Goal: Task Accomplishment & Management: Manage account settings

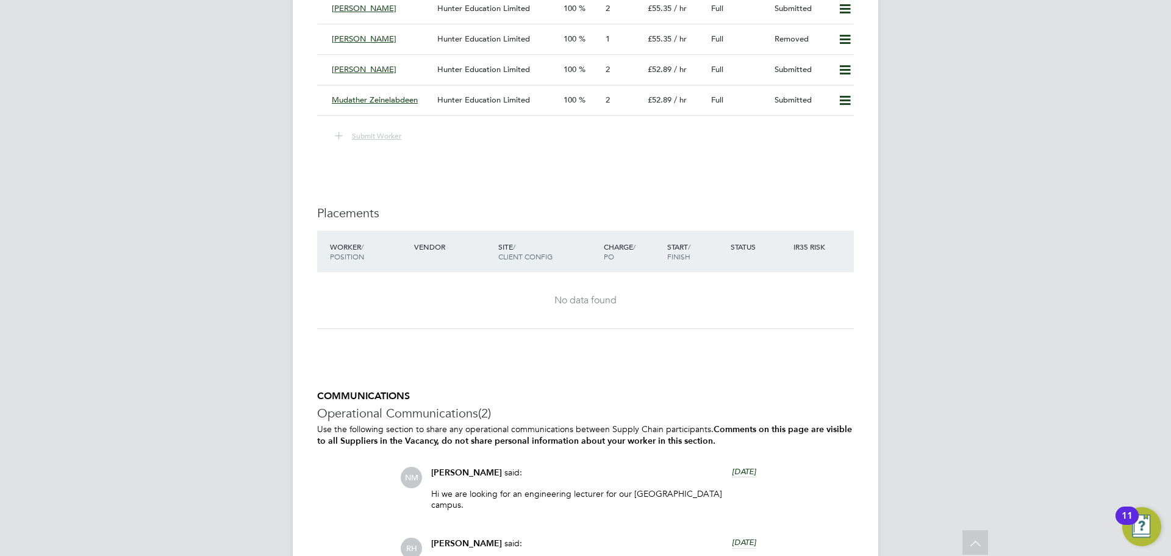
scroll to position [2273, 0]
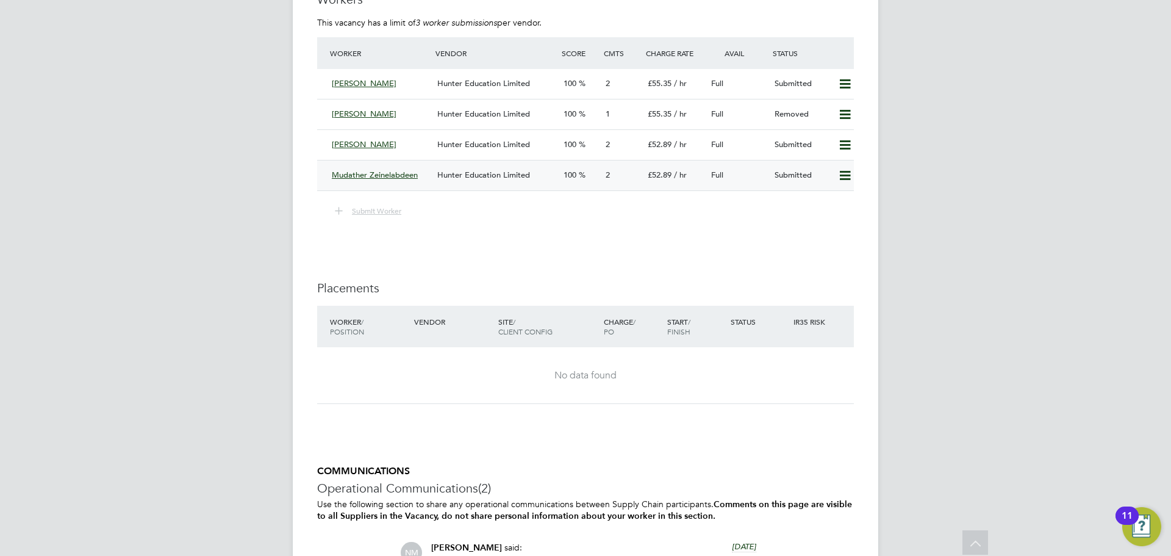
click at [422, 167] on div "Mudather Zeinelabdeen" at bounding box center [380, 175] width 106 height 20
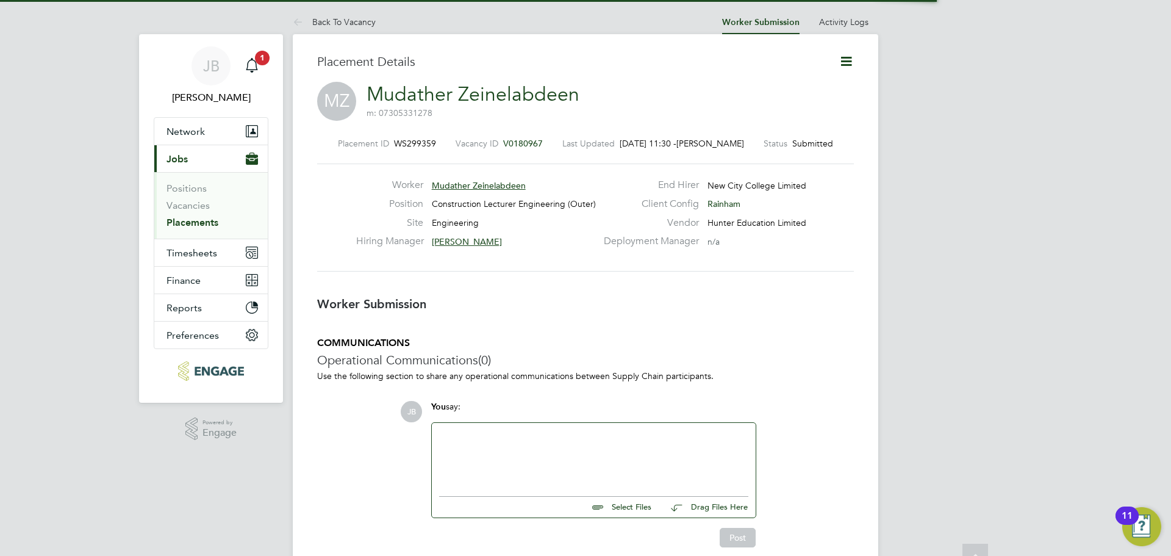
scroll to position [6, 6]
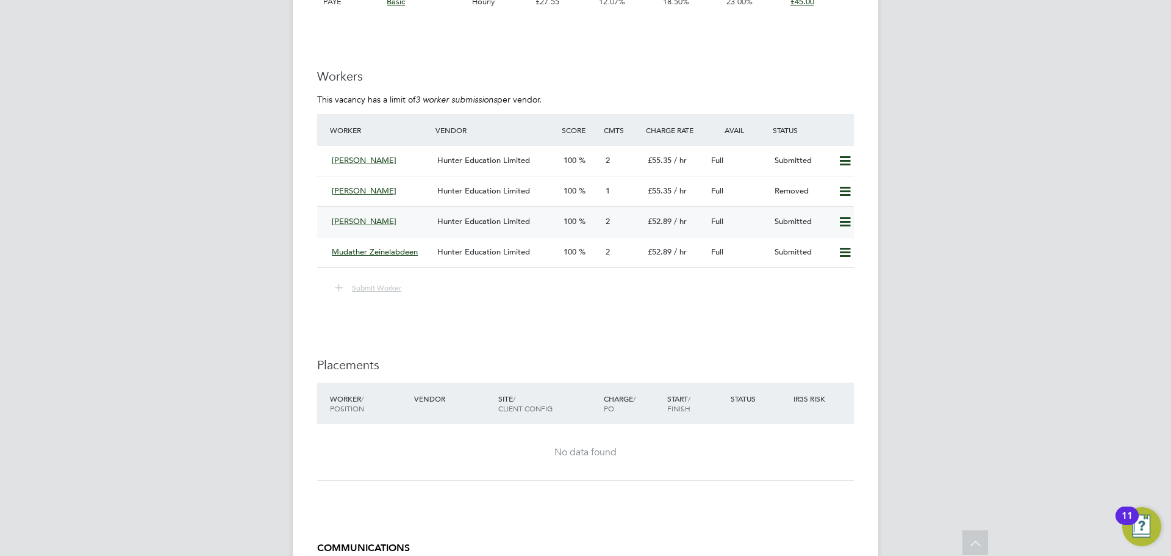
click at [484, 209] on div "Ian Hart Hunter Education Limited 100 2 £52.89 / hr Full Submitted" at bounding box center [585, 221] width 537 height 31
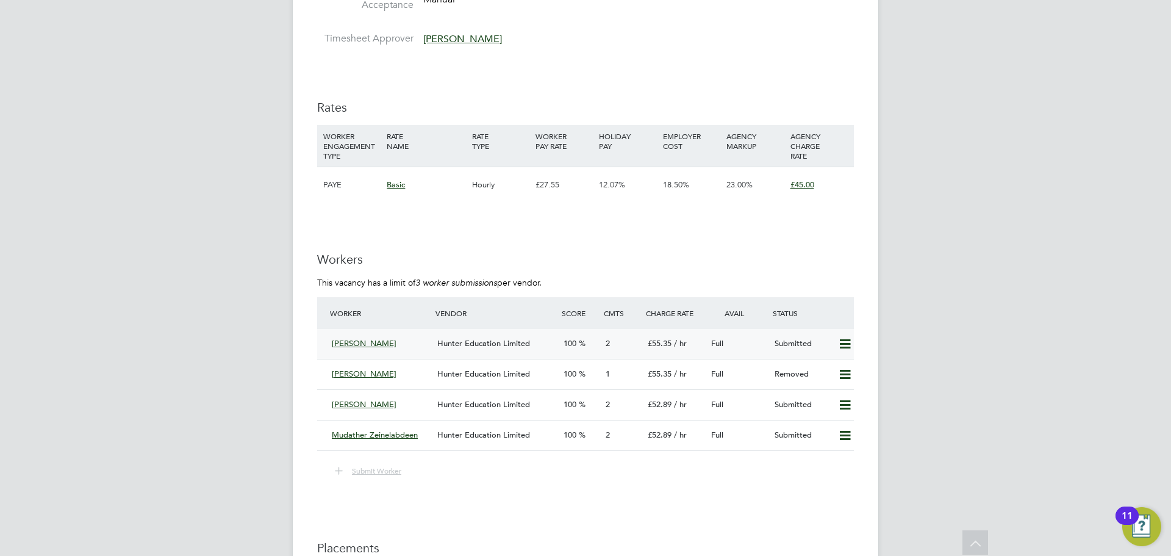
click at [530, 334] on div "Hunter Education Limited" at bounding box center [496, 344] width 126 height 20
